Goal: Transaction & Acquisition: Purchase product/service

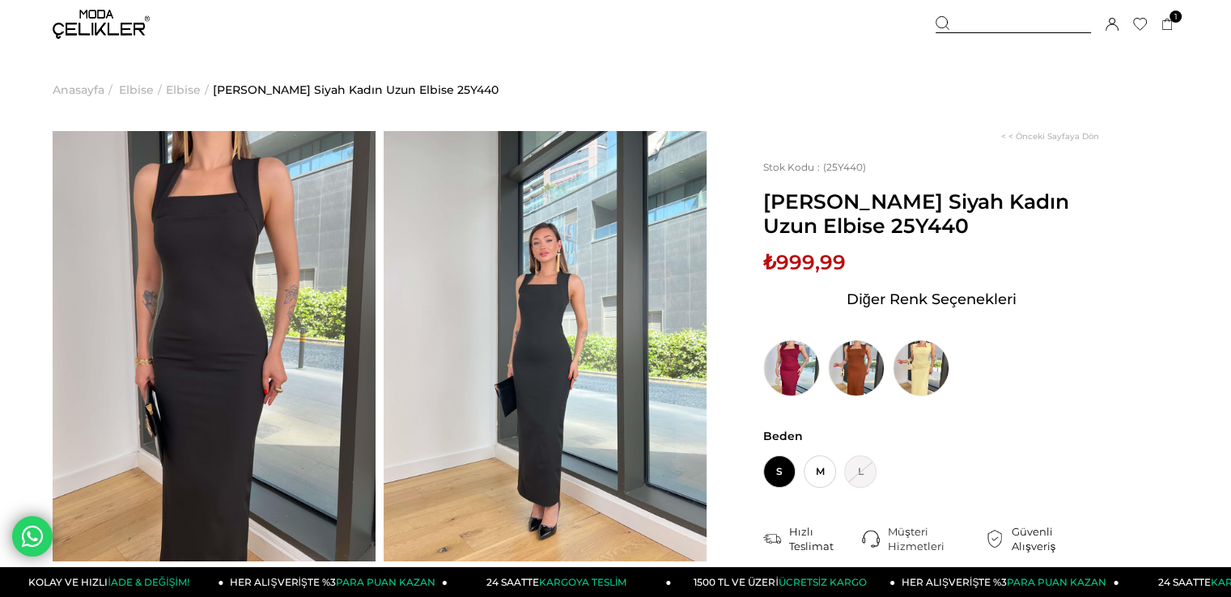
click at [235, 240] on img at bounding box center [214, 346] width 323 height 431
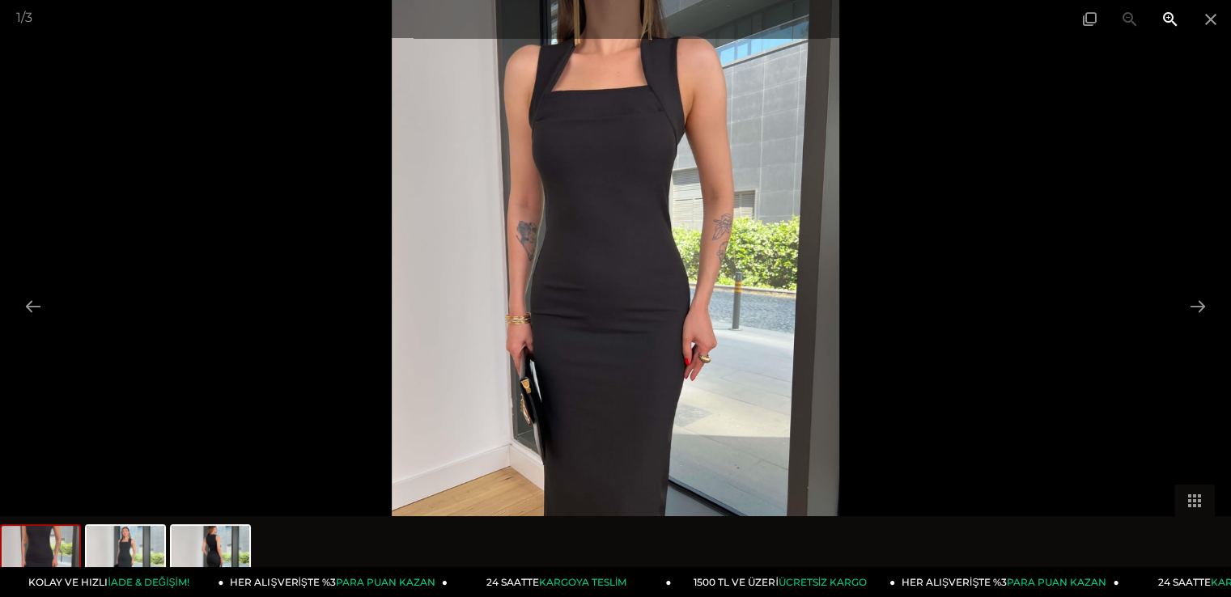
click at [1177, 19] on span at bounding box center [1170, 19] width 40 height 38
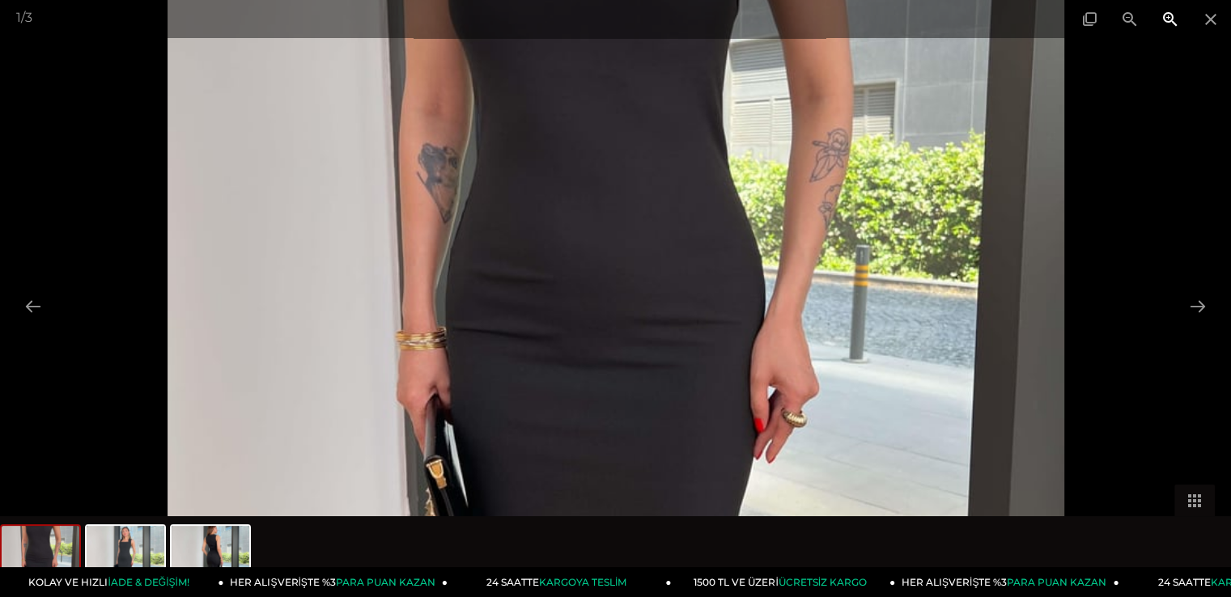
click at [1177, 19] on span at bounding box center [1170, 19] width 40 height 38
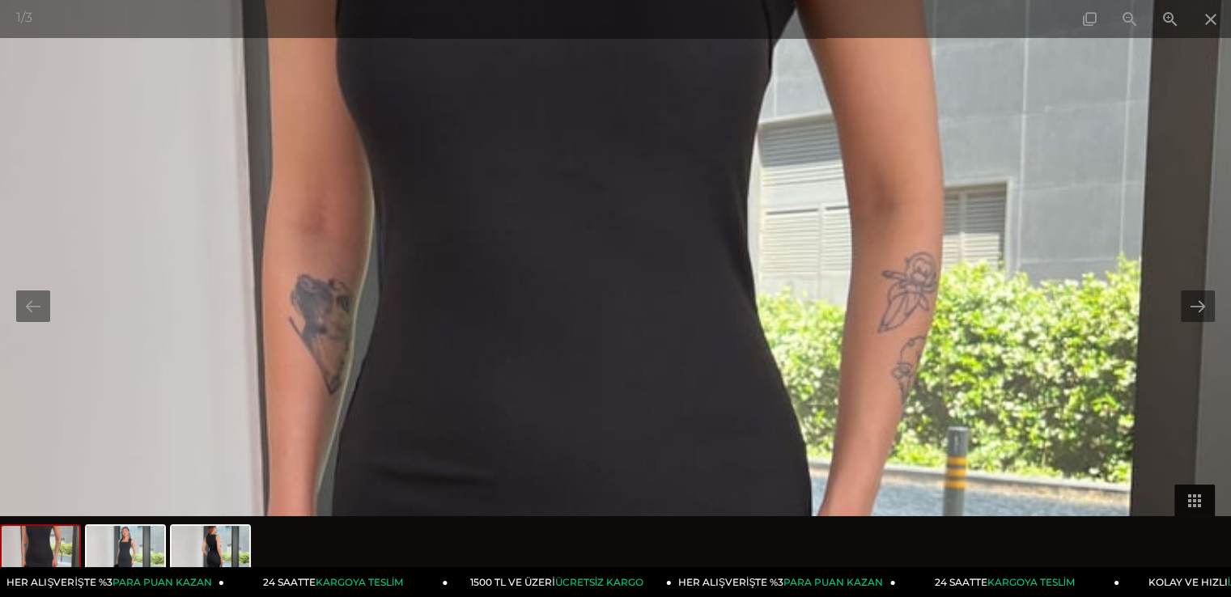
drag, startPoint x: 720, startPoint y: 233, endPoint x: 684, endPoint y: 443, distance: 212.7
click at [690, 442] on img at bounding box center [587, 508] width 1345 height 1792
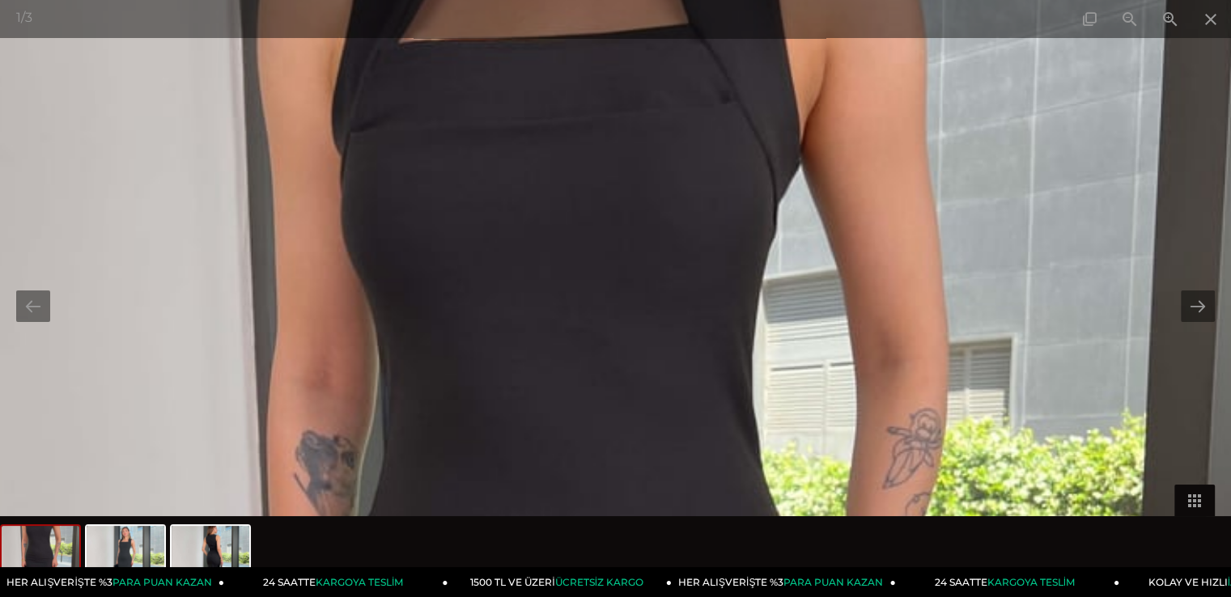
drag, startPoint x: 612, startPoint y: 418, endPoint x: 586, endPoint y: 568, distance: 152.7
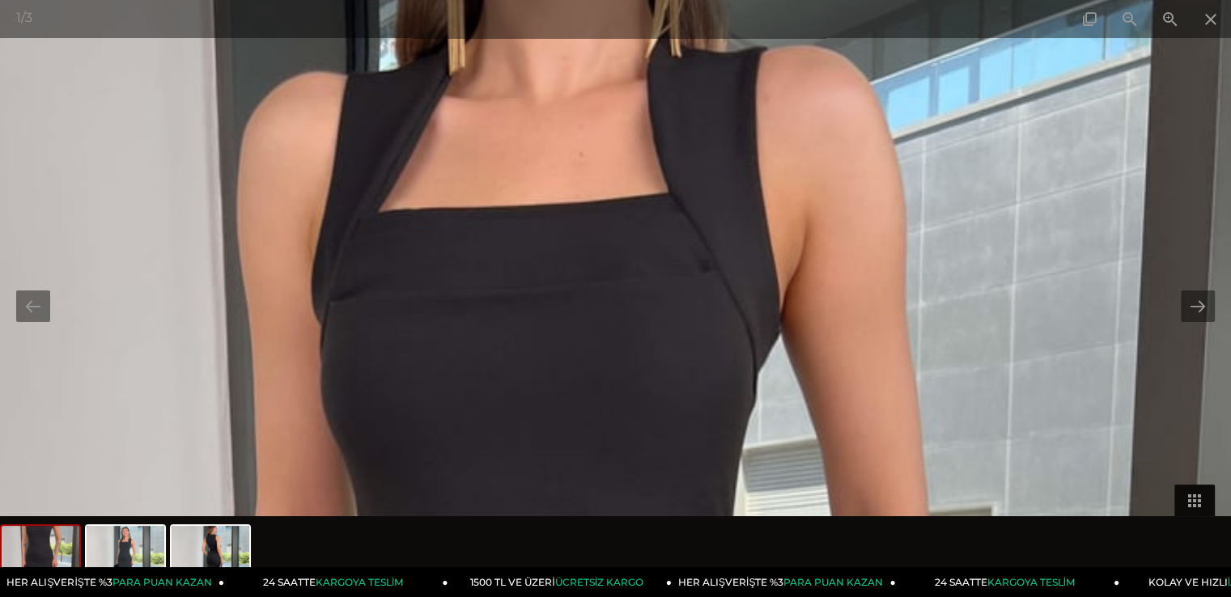
drag, startPoint x: 1215, startPoint y: 15, endPoint x: 1215, endPoint y: 26, distance: 10.5
click at [1215, 17] on span at bounding box center [1210, 19] width 40 height 38
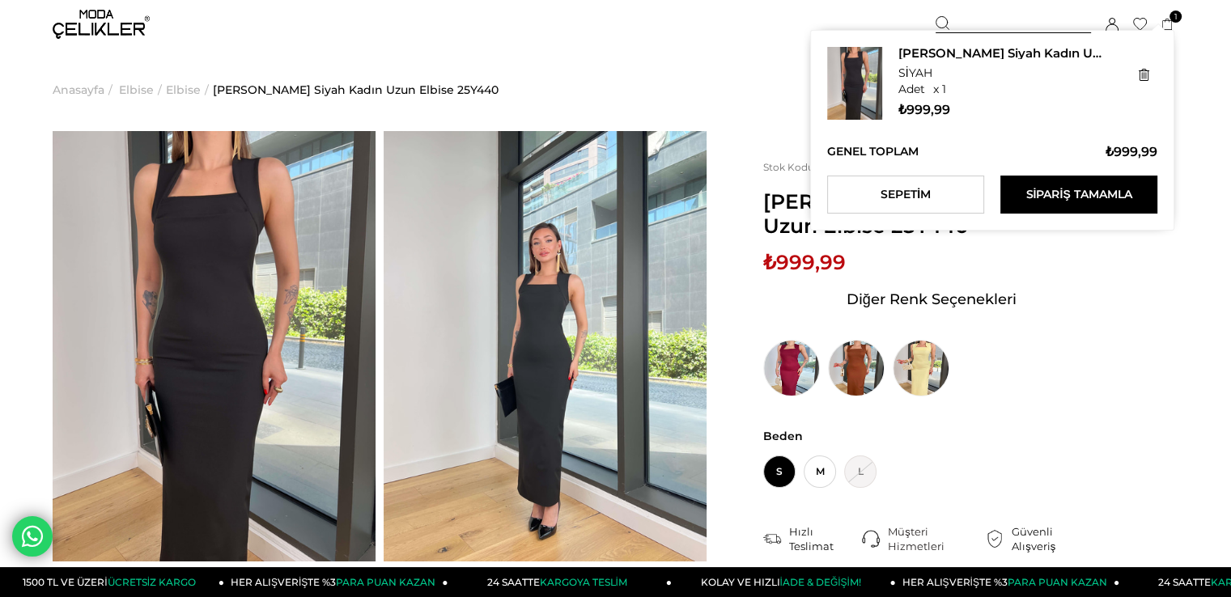
click at [1165, 23] on icon at bounding box center [1167, 25] width 12 height 12
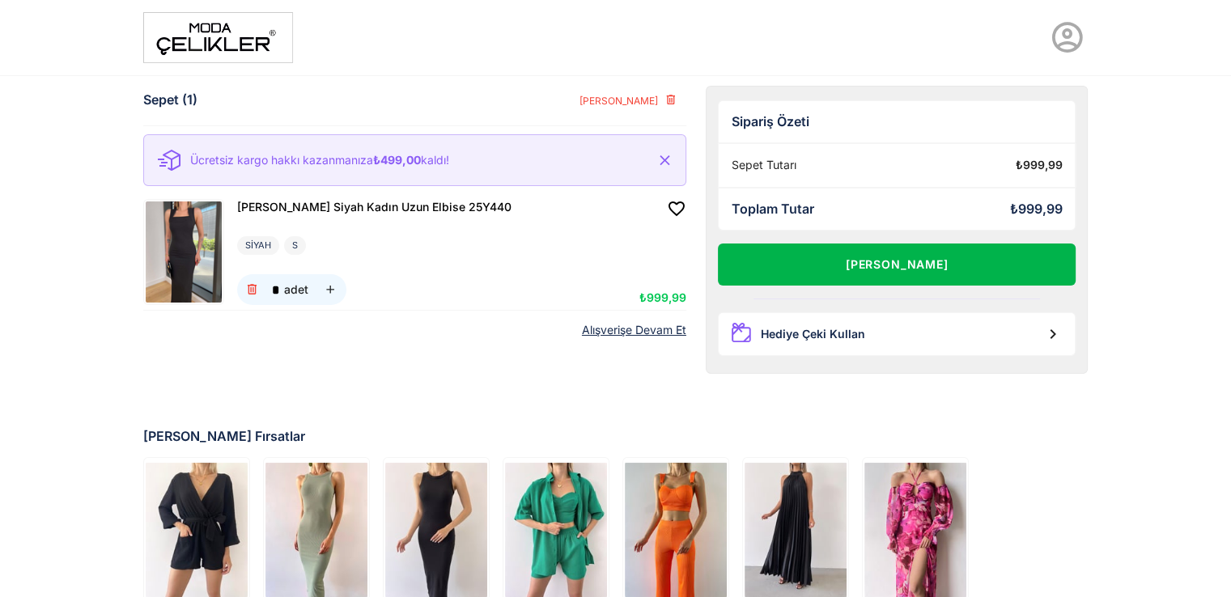
click at [918, 269] on button "[PERSON_NAME]" at bounding box center [897, 265] width 358 height 42
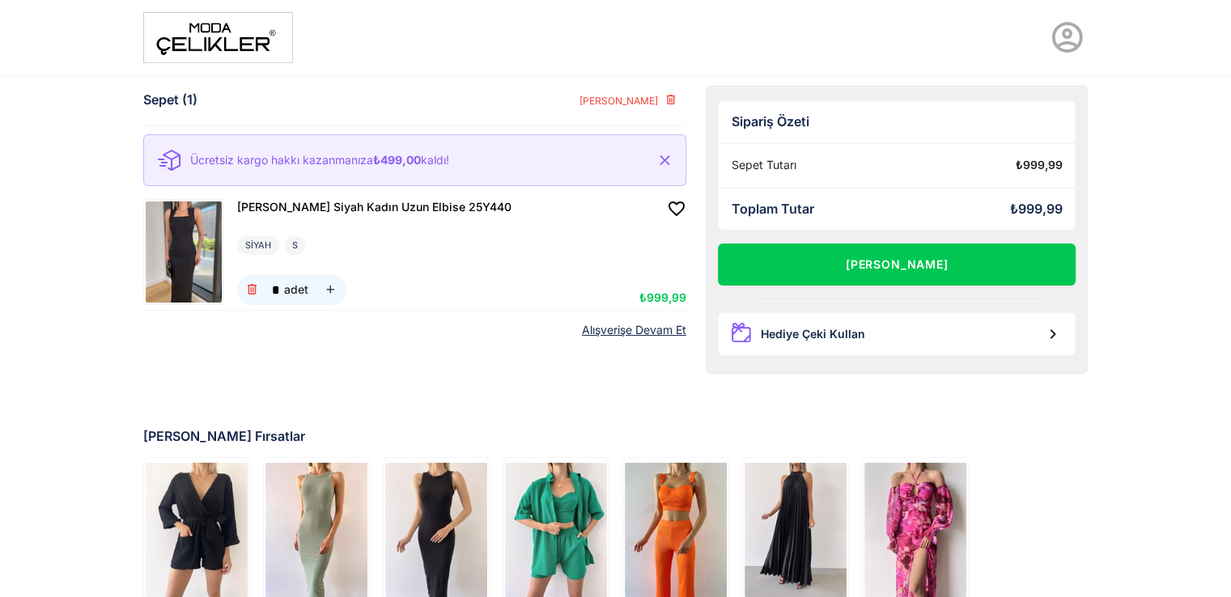
click at [191, 49] on img at bounding box center [218, 37] width 150 height 51
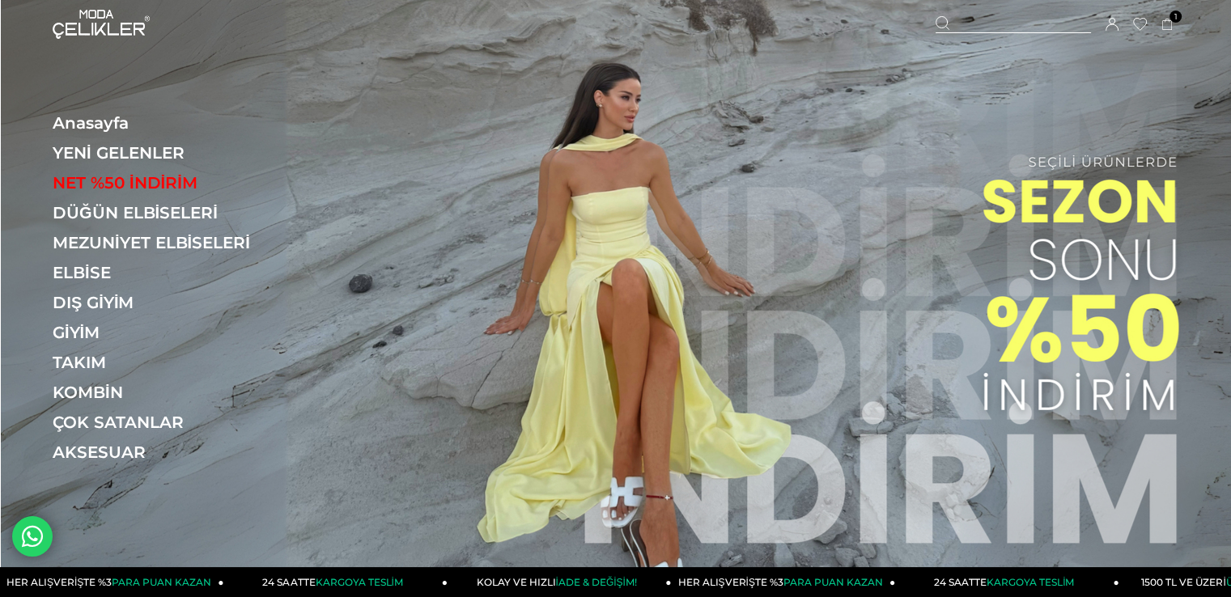
click at [1162, 24] on icon at bounding box center [1167, 25] width 12 height 12
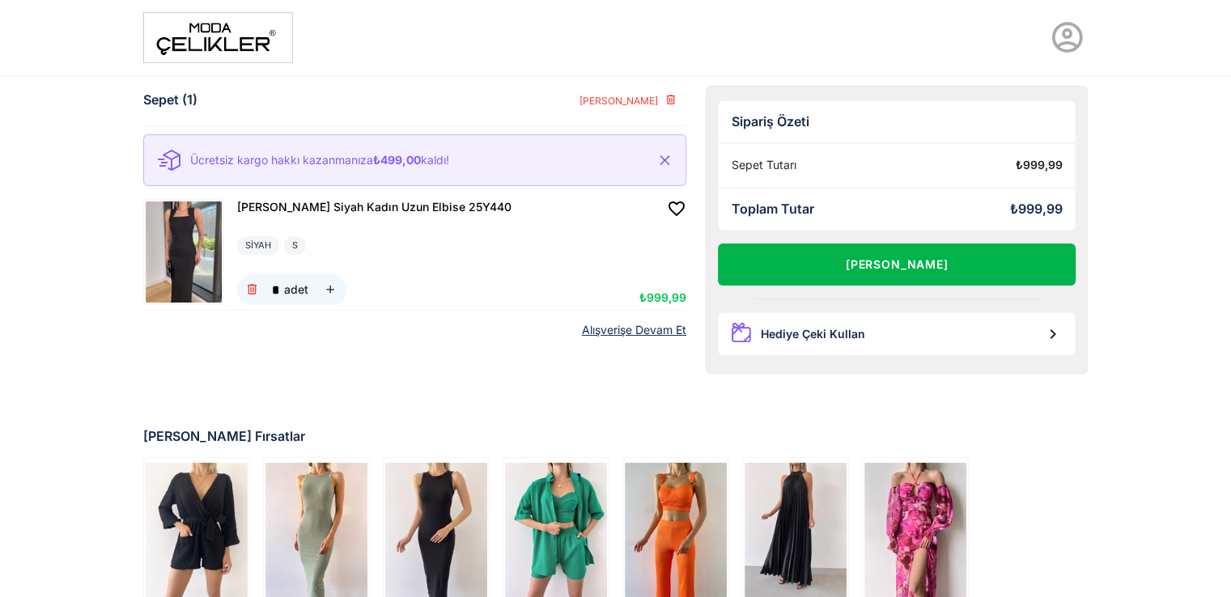
click at [812, 266] on button "[PERSON_NAME]" at bounding box center [897, 265] width 358 height 42
